Goal: Find specific page/section: Find specific page/section

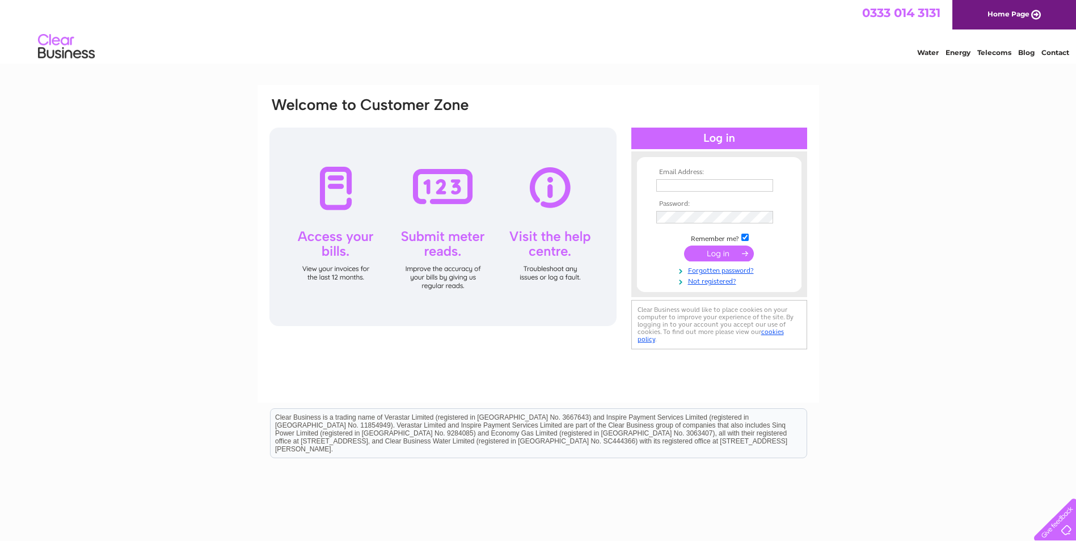
type input "[EMAIL_ADDRESS][DOMAIN_NAME]"
click at [725, 256] on input "submit" at bounding box center [719, 253] width 70 height 16
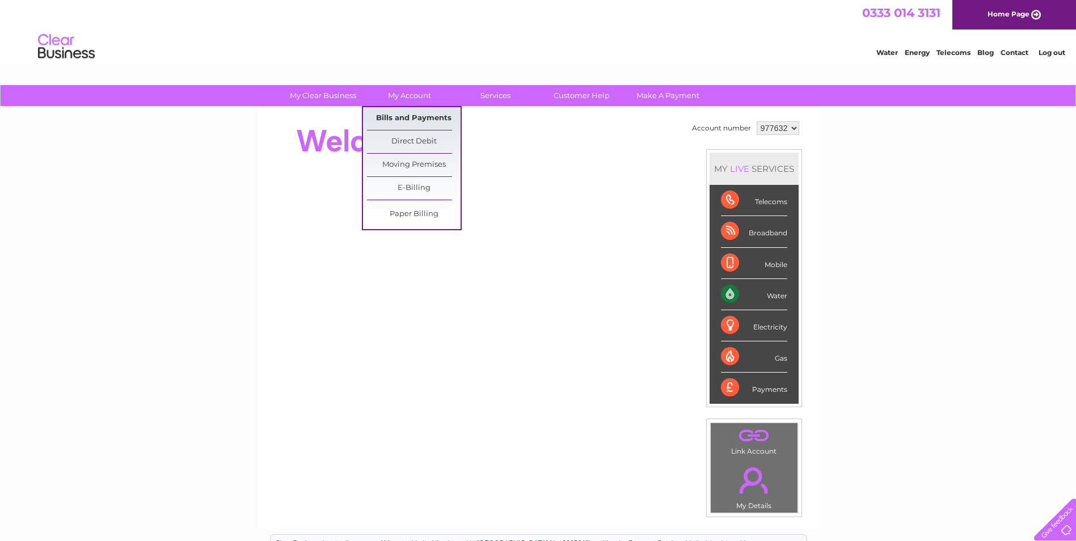
click at [400, 113] on link "Bills and Payments" at bounding box center [414, 118] width 94 height 23
click at [405, 125] on link "Bills and Payments" at bounding box center [414, 118] width 94 height 23
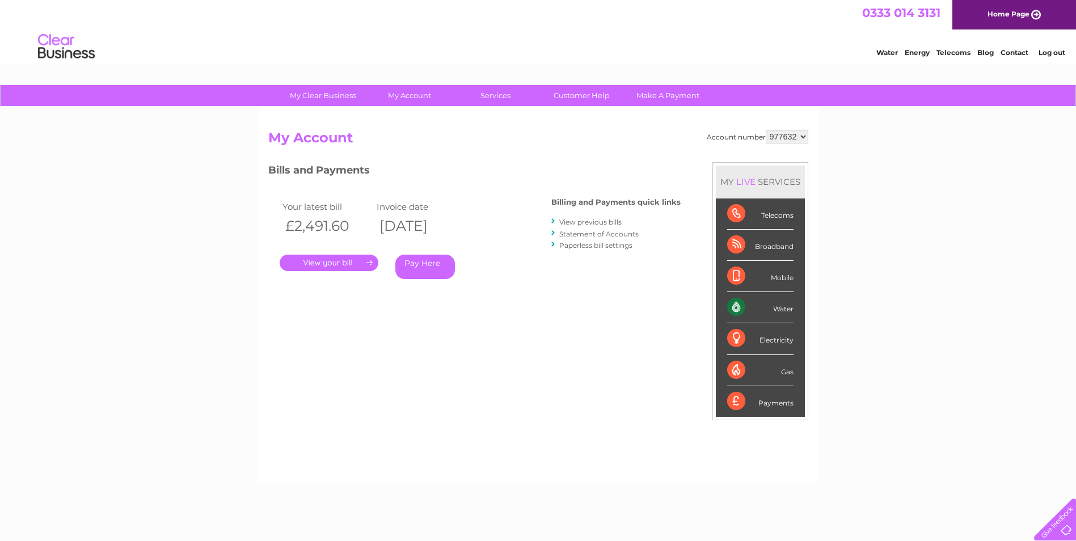
click at [331, 261] on link "." at bounding box center [329, 263] width 99 height 16
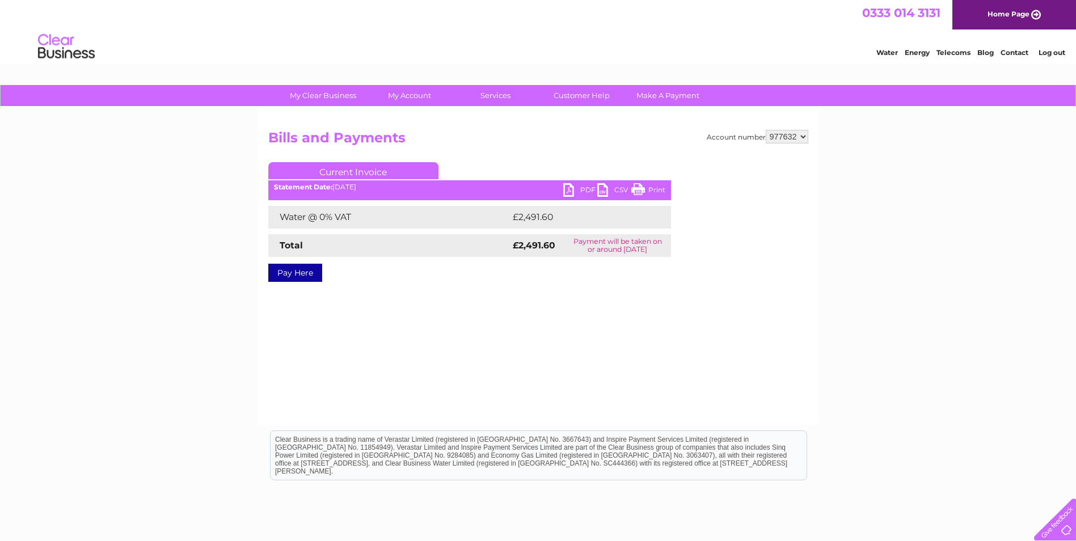
click at [576, 192] on link "PDF" at bounding box center [580, 191] width 34 height 16
